Goal: Find specific page/section: Find specific page/section

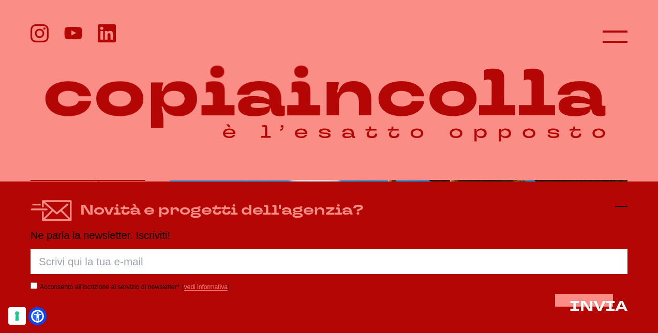
drag, startPoint x: 625, startPoint y: 205, endPoint x: 622, endPoint y: 159, distance: 46.7
click at [624, 203] on icon at bounding box center [621, 206] width 12 height 12
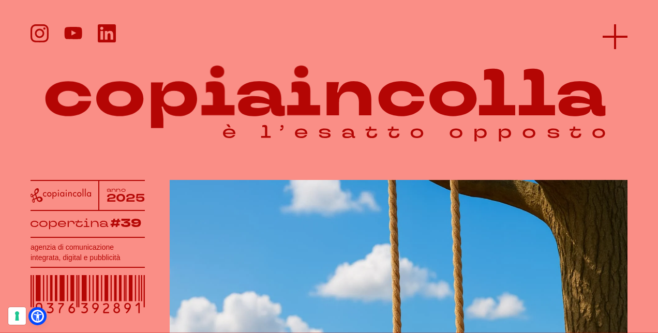
click at [612, 37] on line at bounding box center [615, 37] width 25 height 0
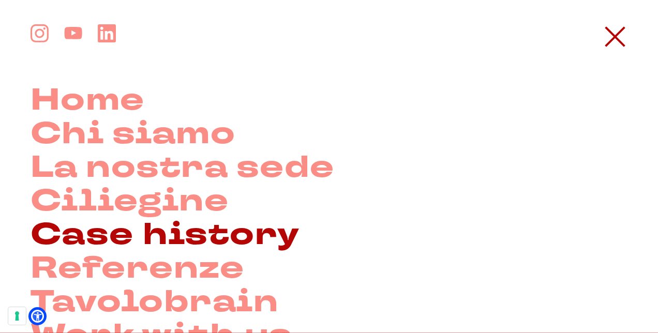
click at [183, 238] on link "Case history" at bounding box center [166, 235] width 270 height 34
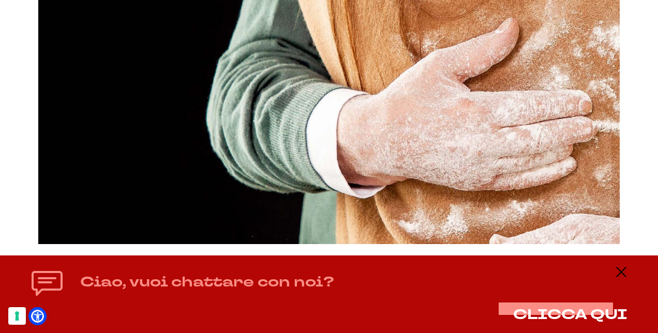
scroll to position [983, 0]
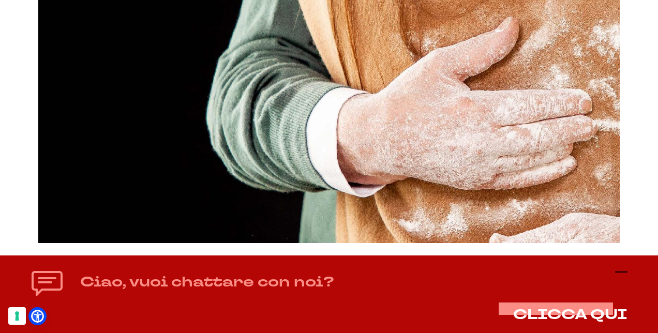
click at [624, 271] on icon at bounding box center [621, 272] width 12 height 12
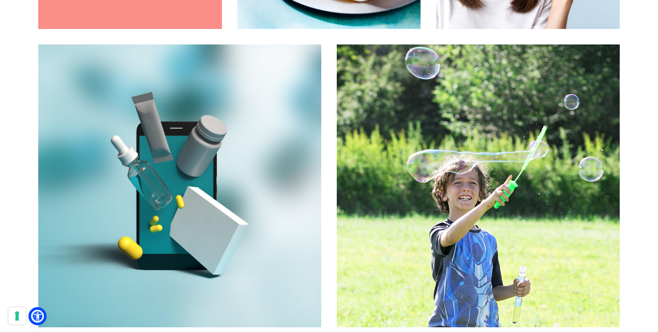
scroll to position [1397, 0]
